Goal: Task Accomplishment & Management: Manage account settings

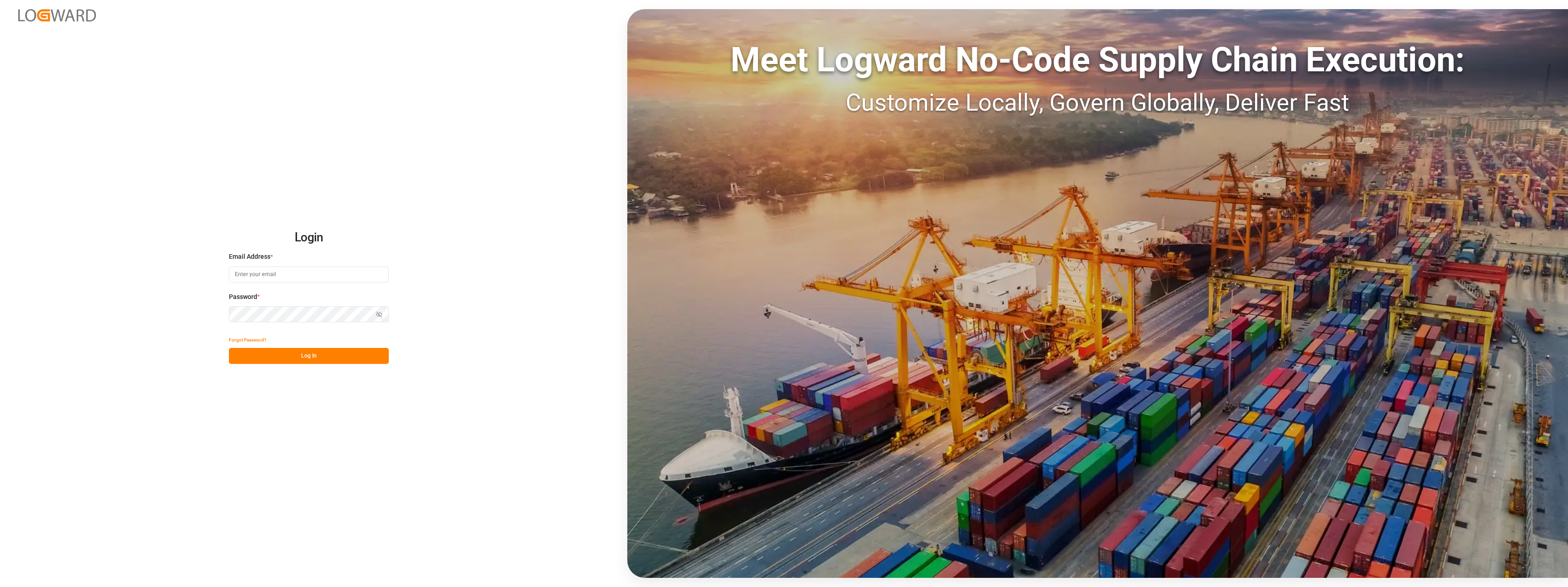
type input "[PERSON_NAME][EMAIL_ADDRESS][PERSON_NAME][DOMAIN_NAME]"
click at [316, 358] on button "Log In" at bounding box center [309, 356] width 160 height 16
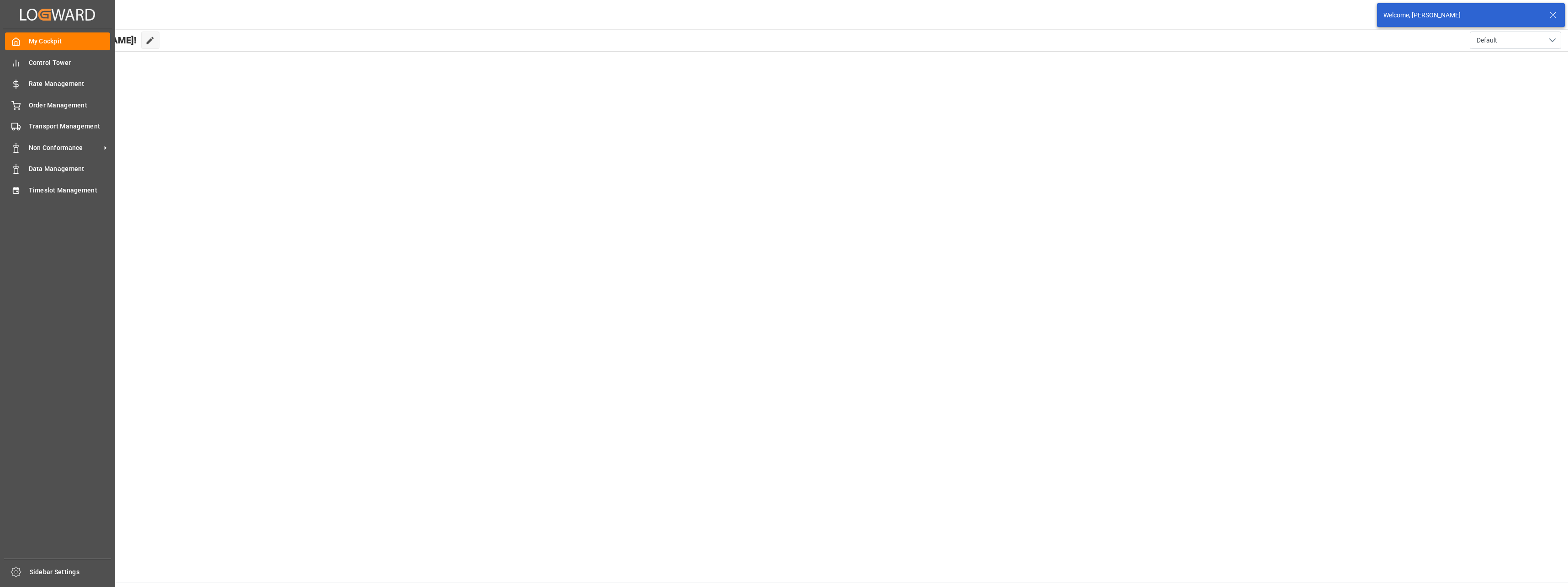
click at [49, 136] on div "My Cockpit My Cockpit Control Tower Control Tower Rate Management Rate Manageme…" at bounding box center [57, 294] width 109 height 529
click at [52, 132] on div "Transport Management Transport Management" at bounding box center [57, 126] width 105 height 18
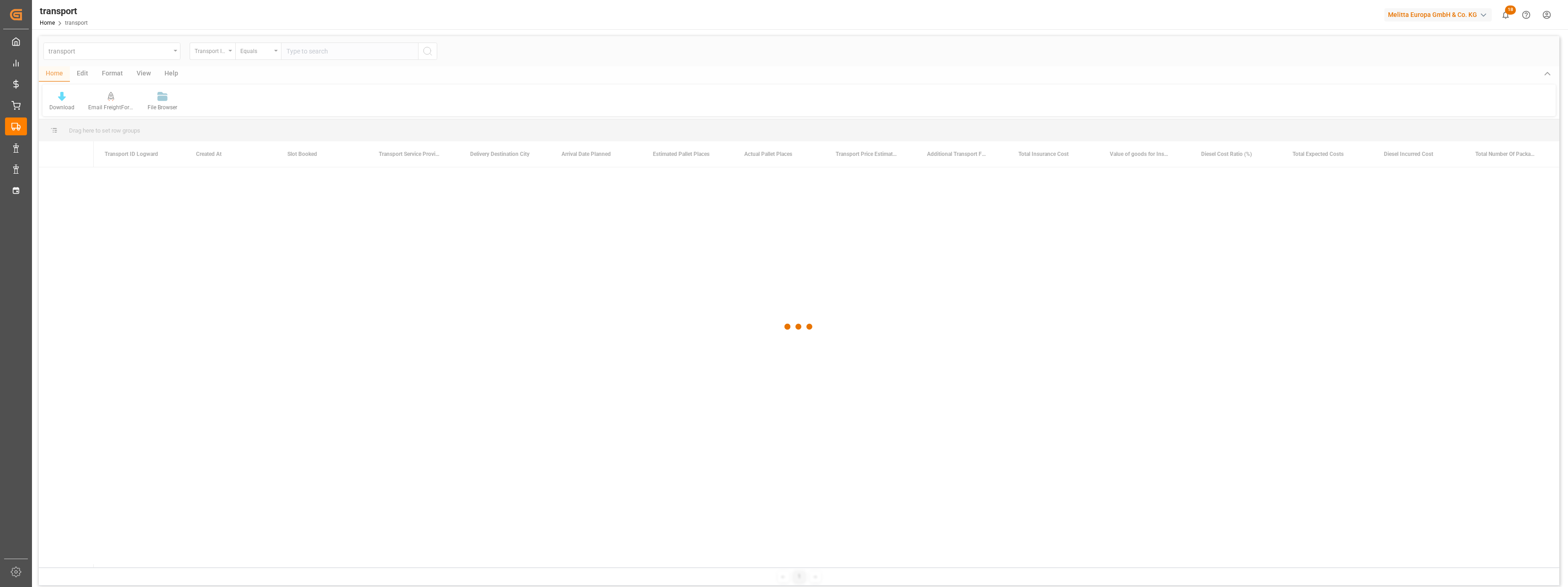
click at [175, 52] on div at bounding box center [799, 326] width 1521 height 582
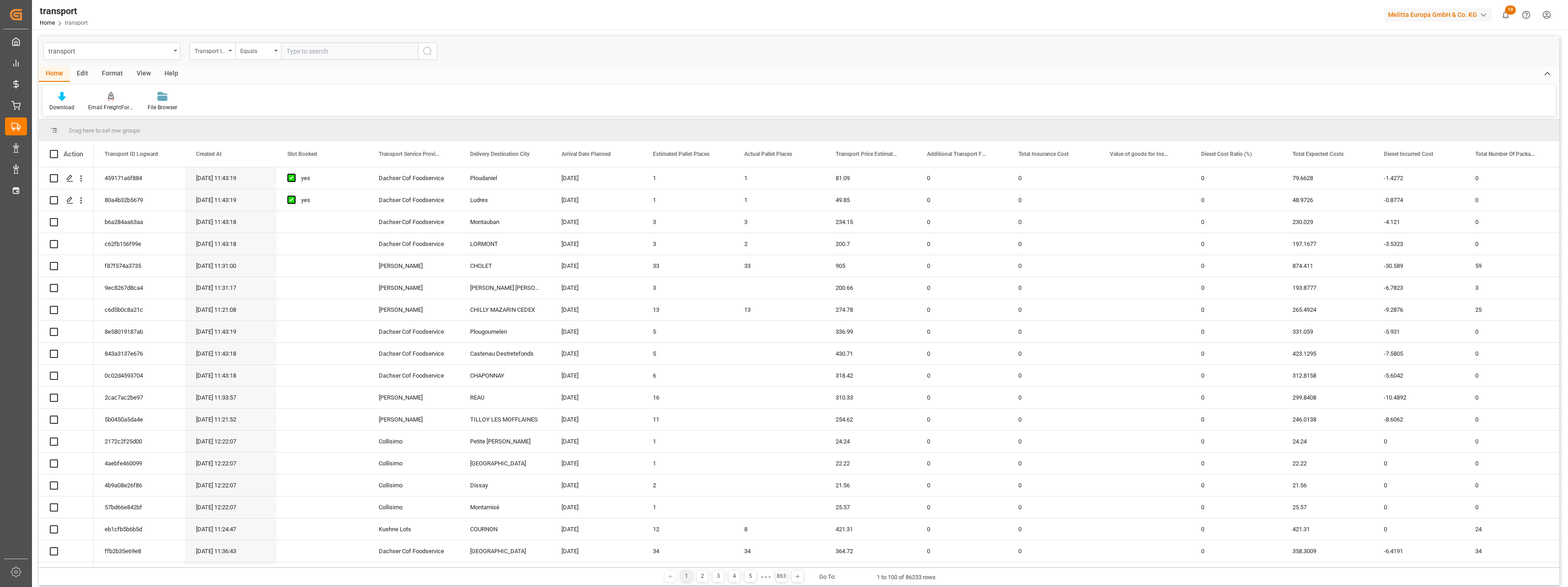
click at [175, 52] on div "transport" at bounding box center [111, 51] width 137 height 18
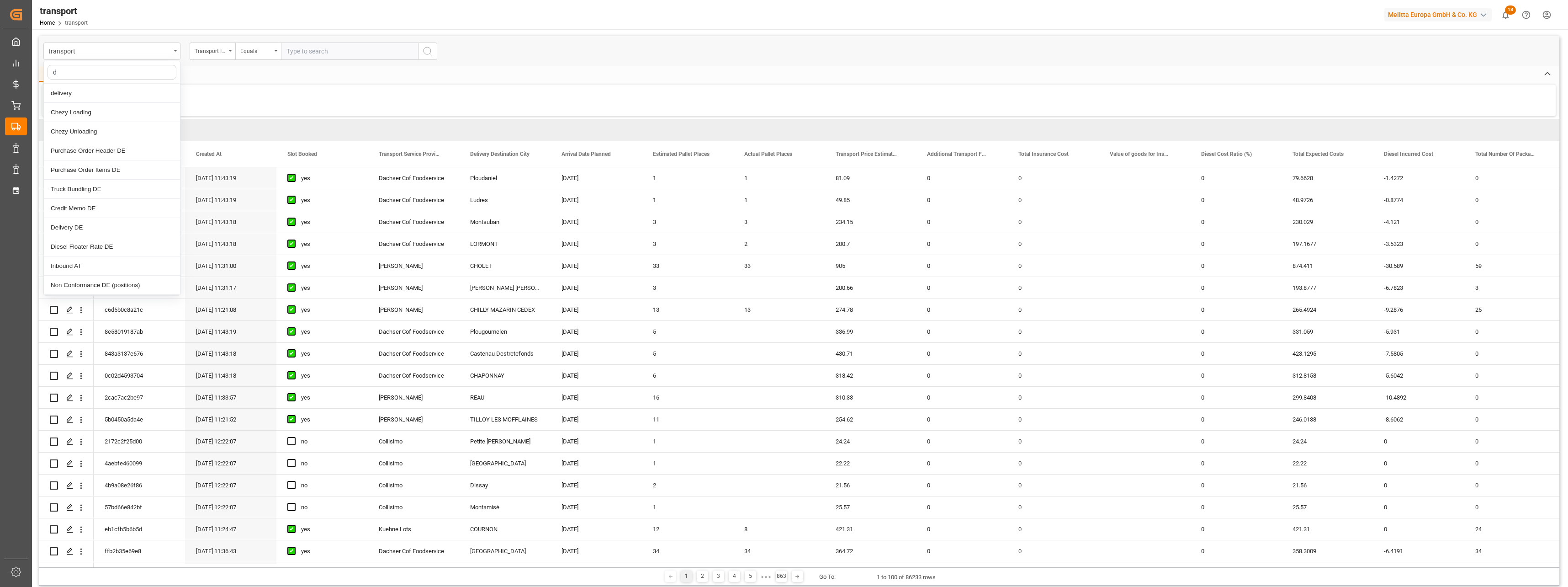
type input "de"
click at [80, 186] on div "Delivery DE" at bounding box center [112, 189] width 136 height 19
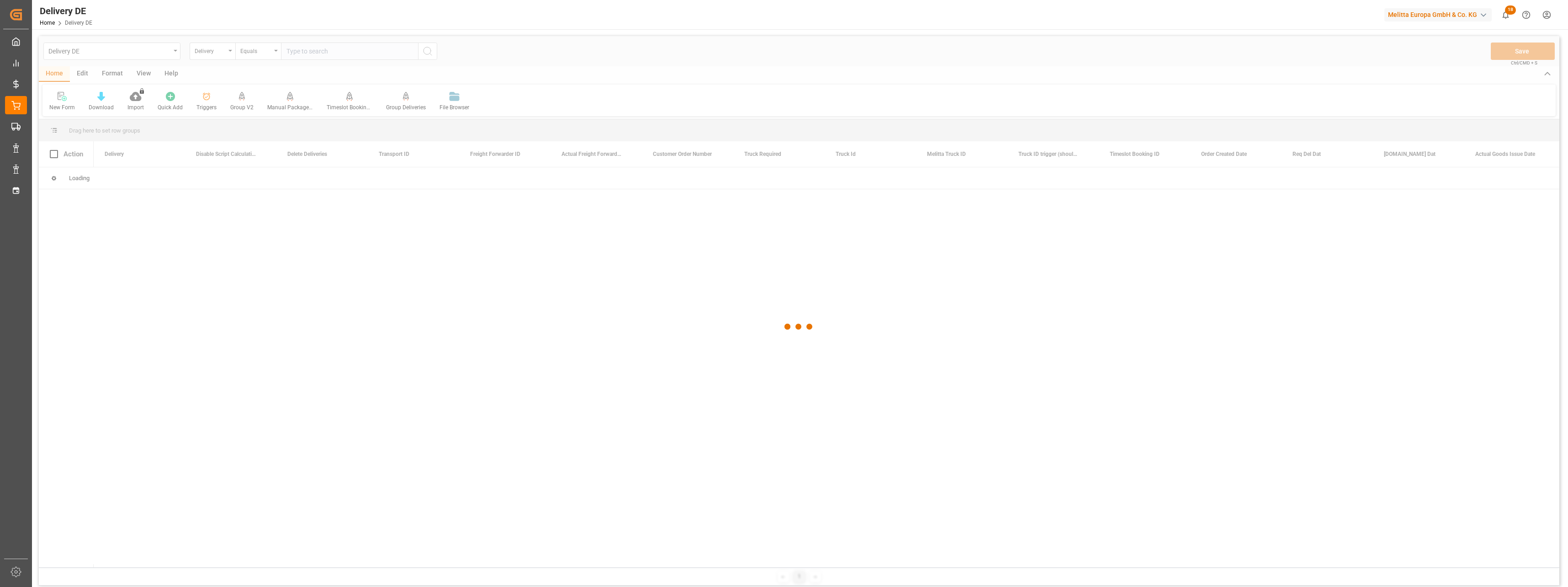
click at [319, 53] on div at bounding box center [799, 326] width 1521 height 582
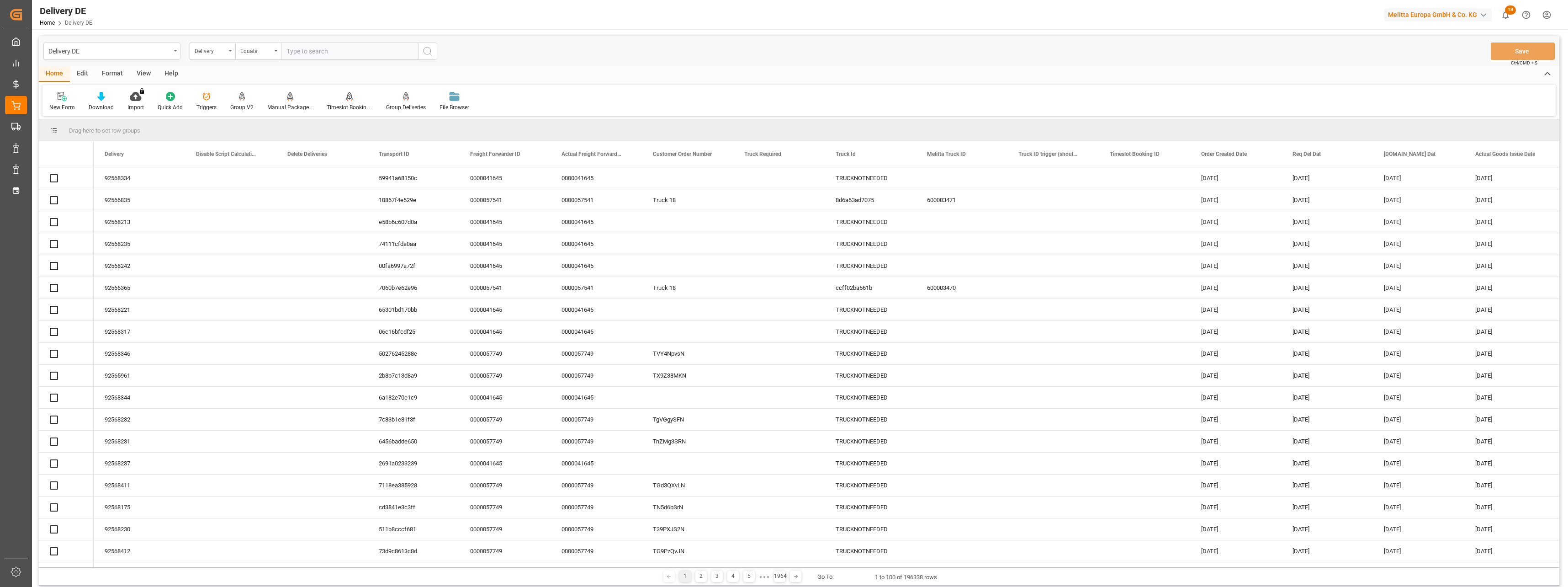
click at [318, 54] on input "text" at bounding box center [349, 51] width 137 height 18
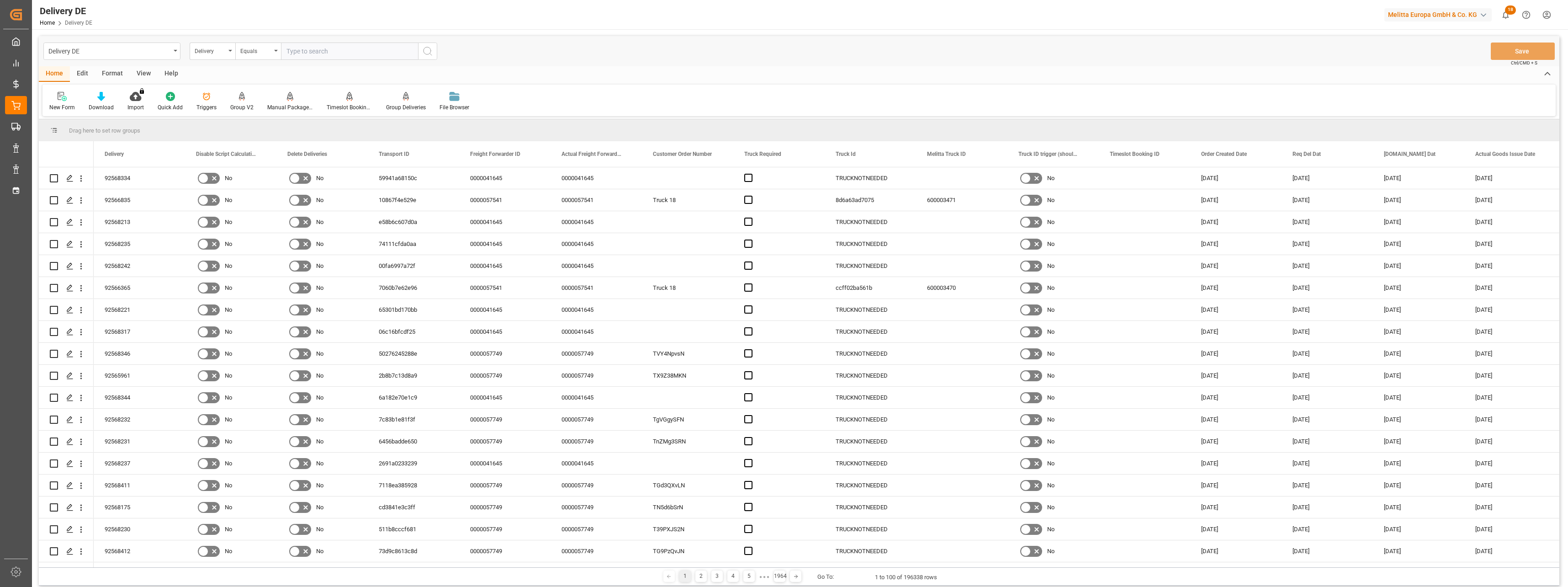
paste input "92552468"
type input "92552468"
click at [425, 54] on icon "search button" at bounding box center [428, 51] width 11 height 11
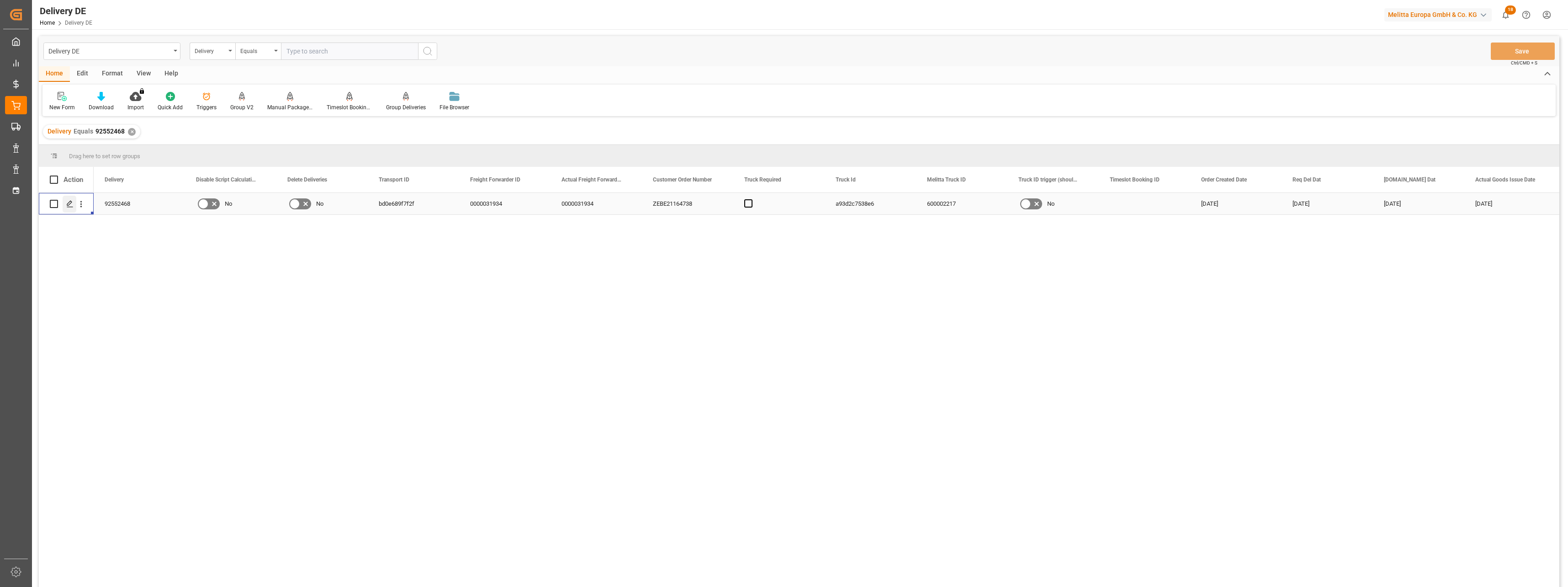
click at [74, 208] on div "Press SPACE to select this row." at bounding box center [69, 204] width 14 height 17
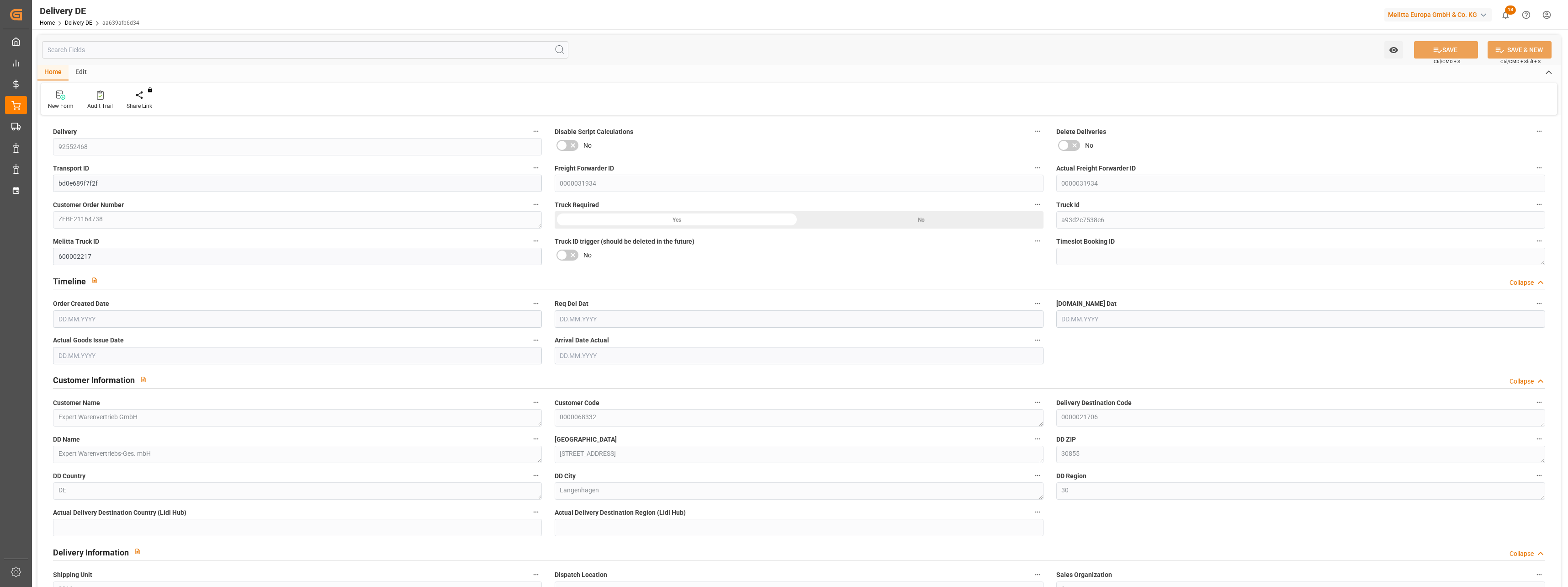
type input "8"
type input "1185.6"
type input "1832"
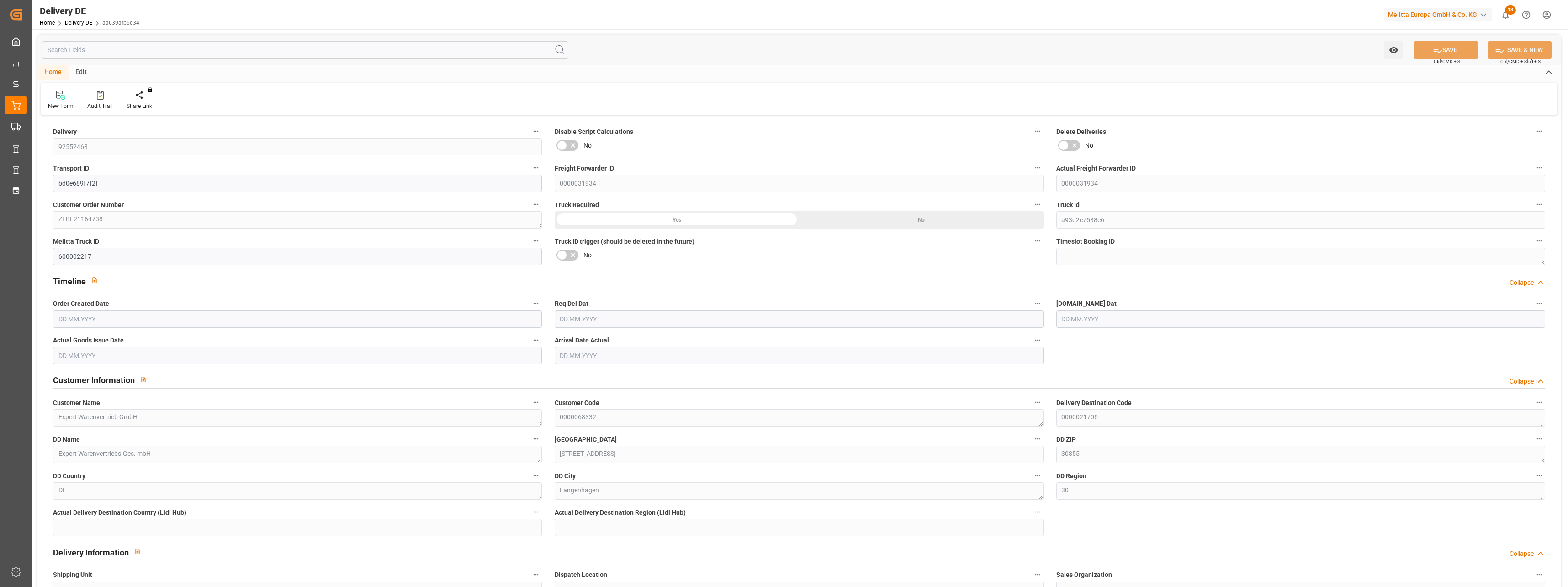
type input "12753.6"
type input "[DATE]"
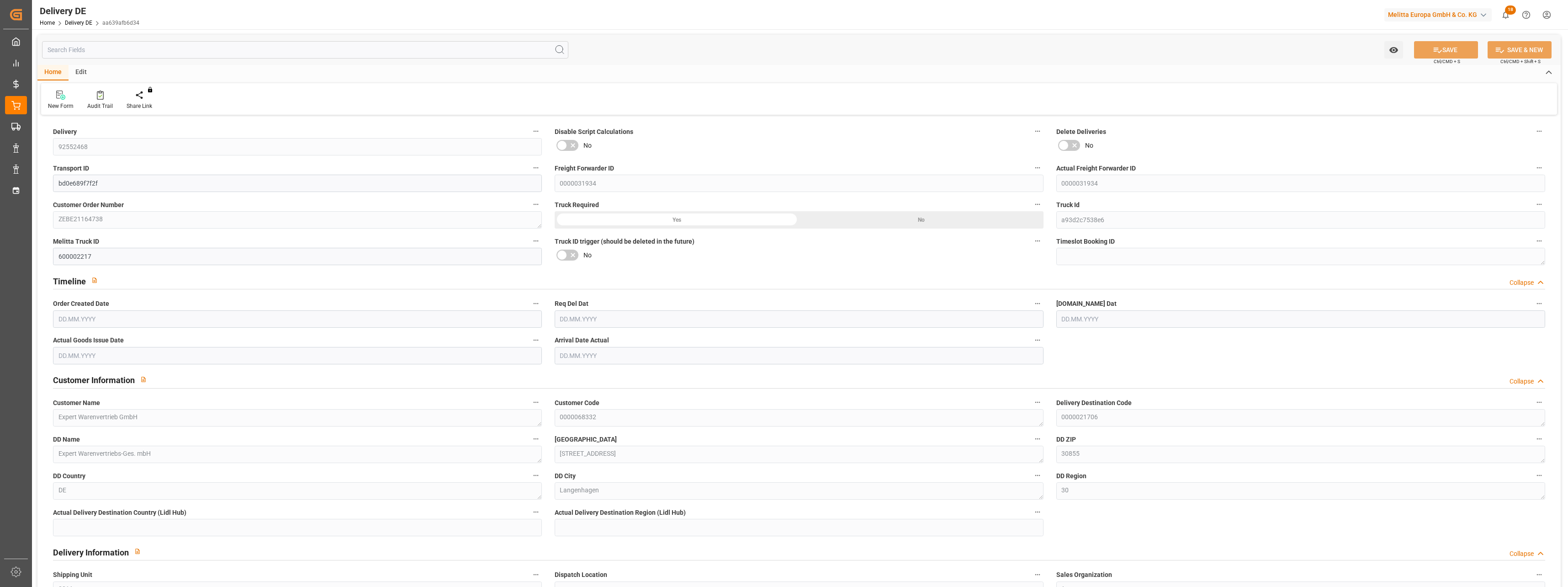
type input "[DATE]"
